Goal: Find specific page/section: Find specific page/section

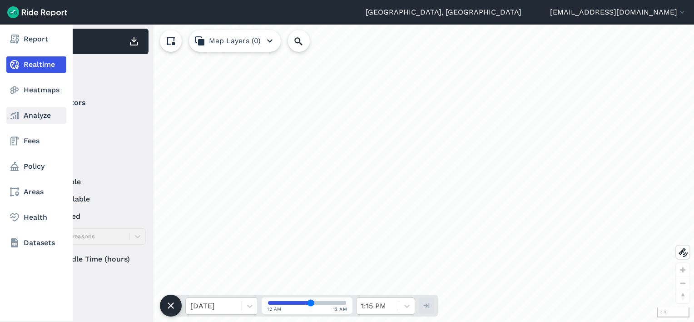
click at [25, 119] on link "Analyze" at bounding box center [36, 115] width 60 height 16
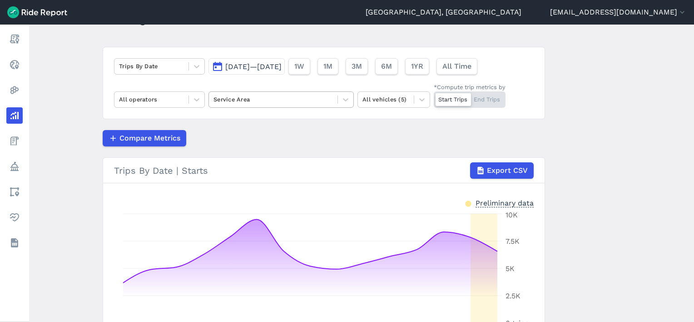
scroll to position [45, 0]
click at [247, 99] on div at bounding box center [272, 99] width 119 height 10
click at [253, 67] on span "[DATE]—[DATE]" at bounding box center [253, 66] width 56 height 9
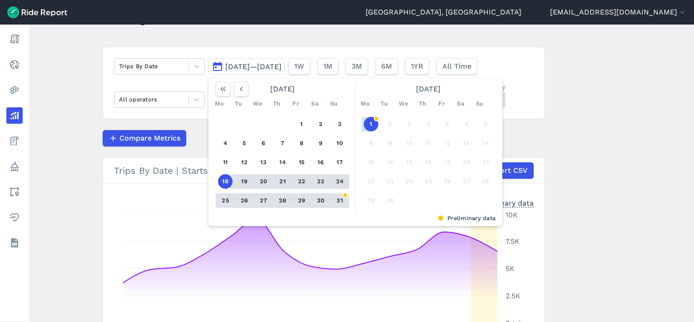
click at [83, 86] on main "Analyze Data Trips By Date [DATE]—[DATE] [DATE] Mo Tu We Th Fr Sa Su 1 2 3 4 5 …" at bounding box center [361, 173] width 665 height 297
